Goal: Use online tool/utility: Utilize a website feature to perform a specific function

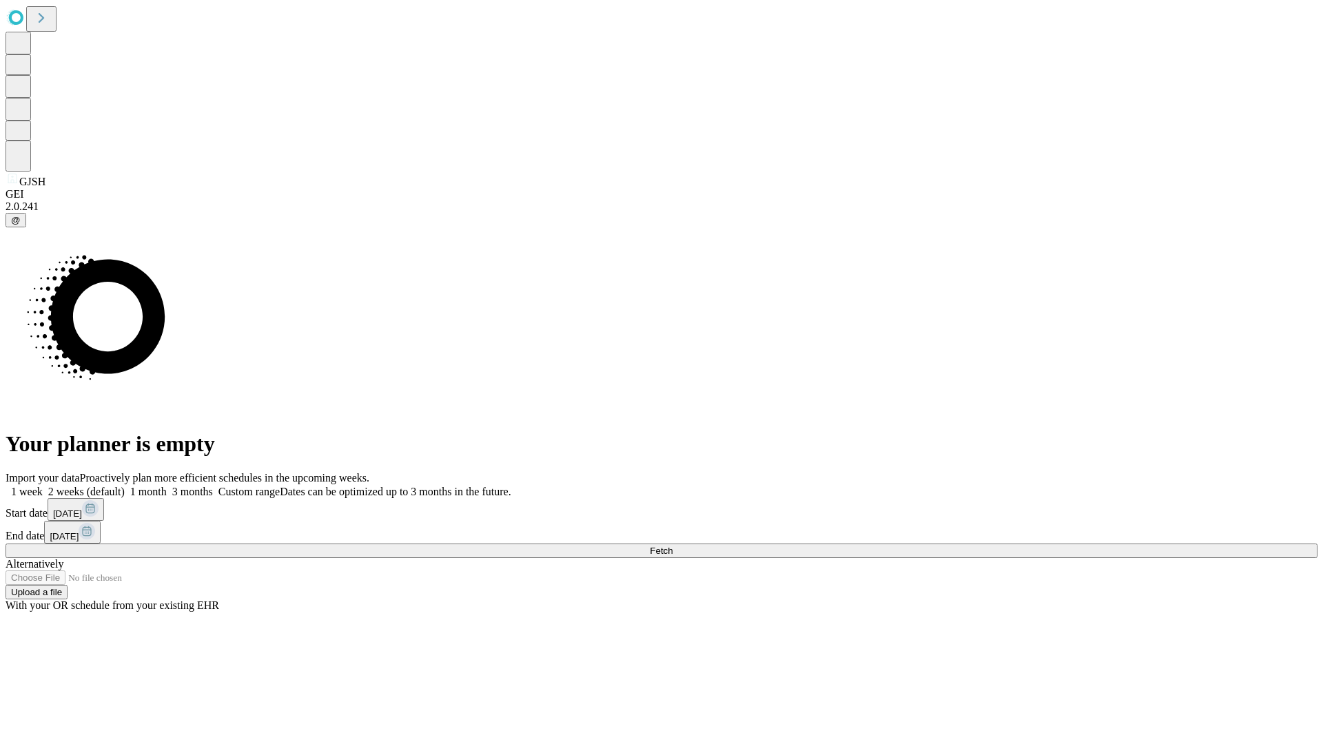
click at [672, 546] on span "Fetch" at bounding box center [661, 551] width 23 height 10
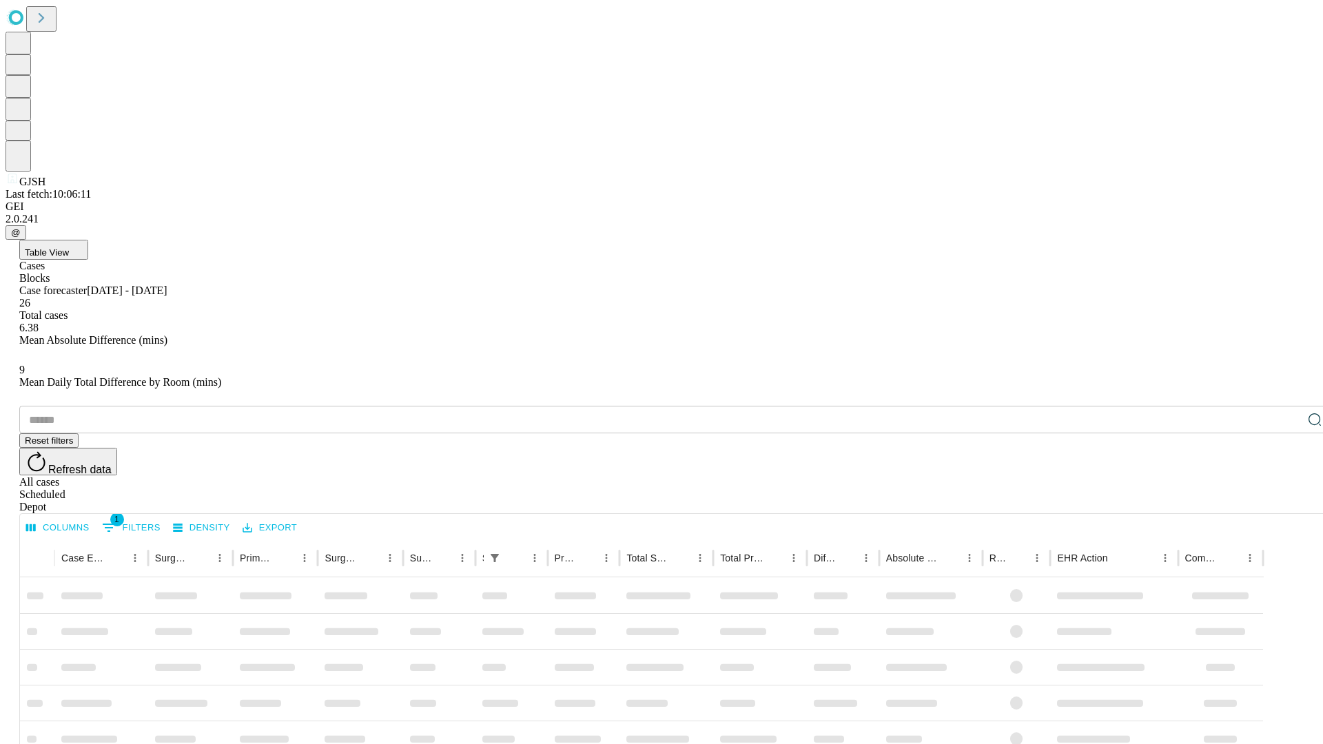
click at [69, 247] on span "Table View" at bounding box center [47, 252] width 44 height 10
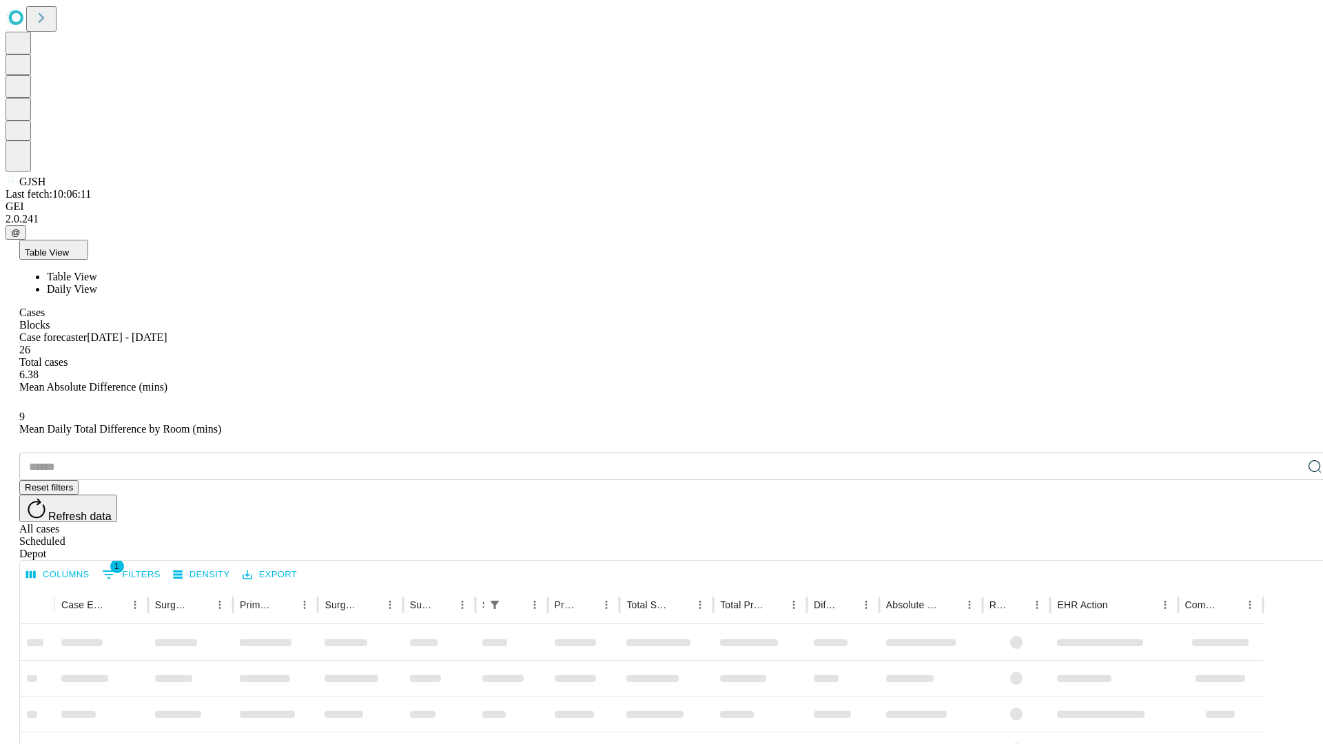
click at [97, 283] on span "Daily View" at bounding box center [72, 289] width 50 height 12
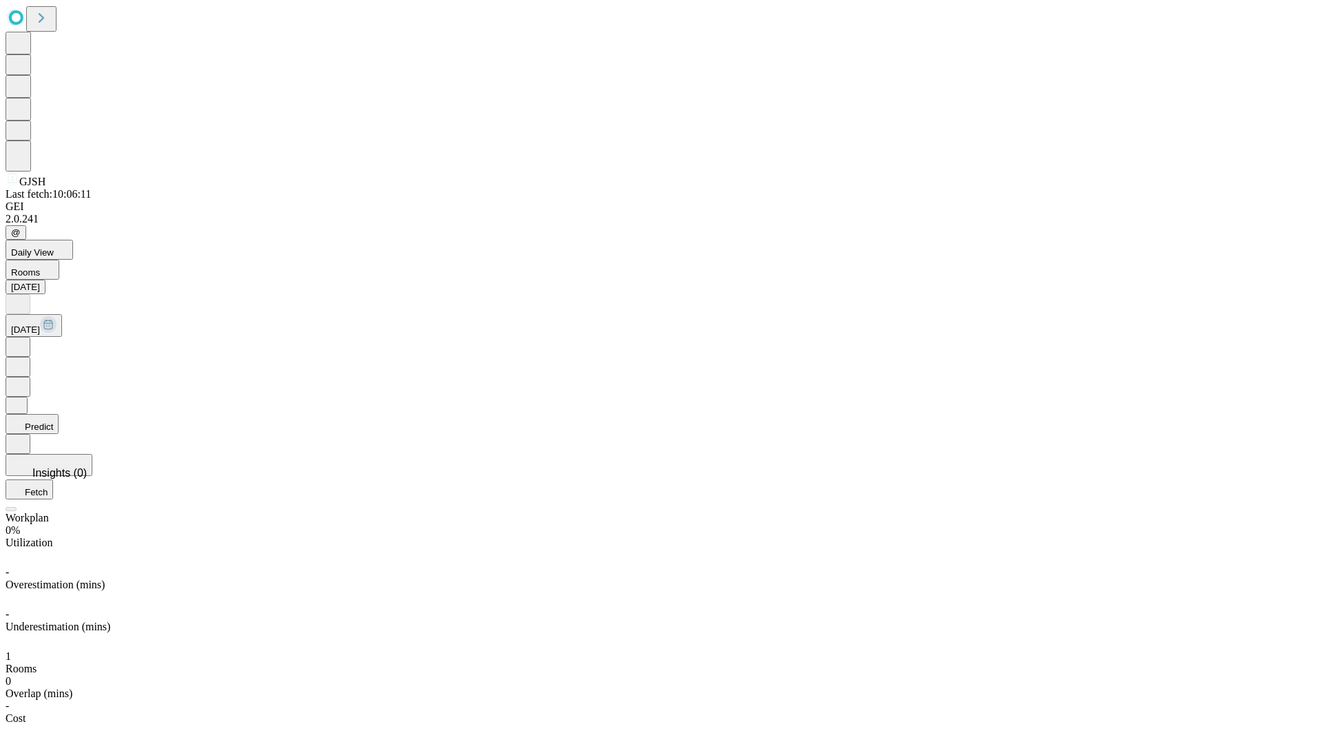
click at [59, 414] on button "Predict" at bounding box center [32, 424] width 53 height 20
